Goal: Communication & Community: Answer question/provide support

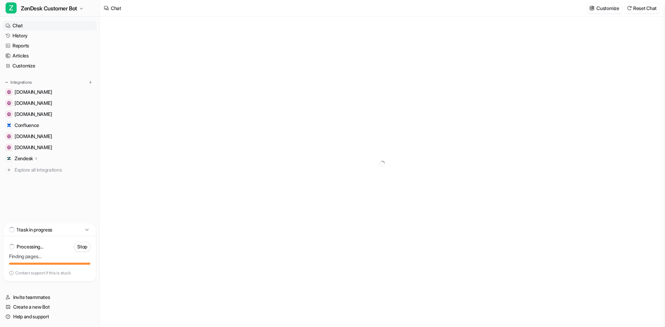
type textarea "**********"
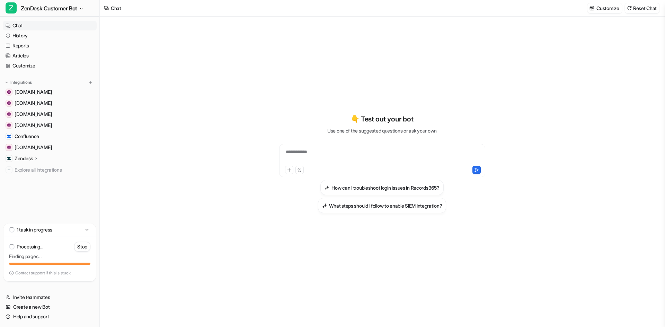
click at [318, 156] on div "**********" at bounding box center [382, 157] width 203 height 16
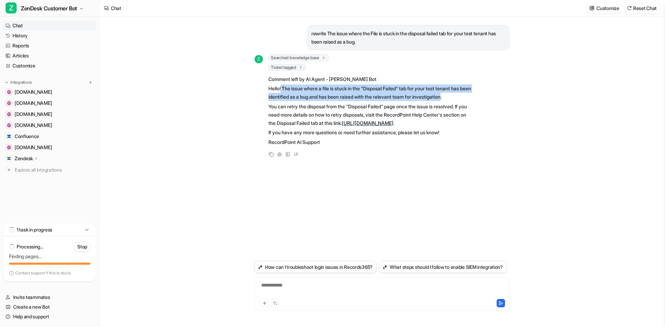
drag, startPoint x: 462, startPoint y: 97, endPoint x: 282, endPoint y: 89, distance: 180.2
click at [282, 89] on p "Hello! The issue where a file is stuck in the "Disposal Failed" tab for your te…" at bounding box center [369, 92] width 203 height 17
copy p "The issue where a file is stuck in the "Disposal Failed" tab for your test tena…"
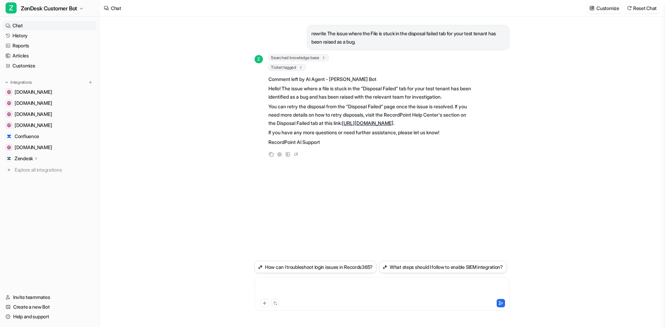
click at [280, 289] on div at bounding box center [381, 290] width 251 height 16
paste div
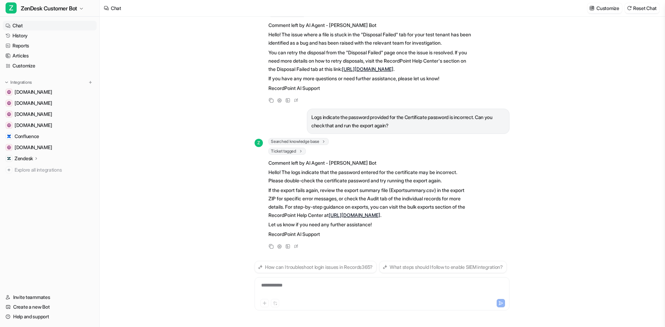
scroll to position [76, 0]
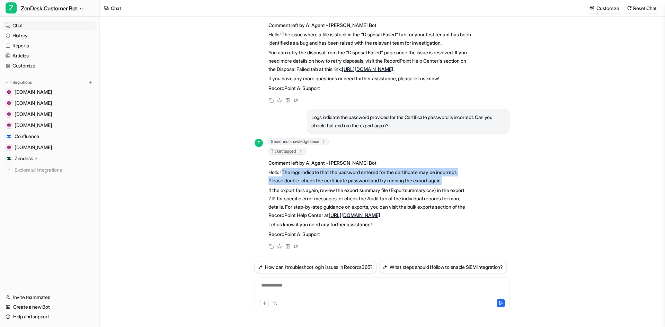
drag, startPoint x: 284, startPoint y: 159, endPoint x: 466, endPoint y: 166, distance: 181.6
click at [466, 168] on p "Hello! The logs indicate that the password entered for the certificate may be i…" at bounding box center [369, 176] width 203 height 17
copy p "The logs indicate that the password entered for the certificate may be incorrec…"
